Goal: Information Seeking & Learning: Learn about a topic

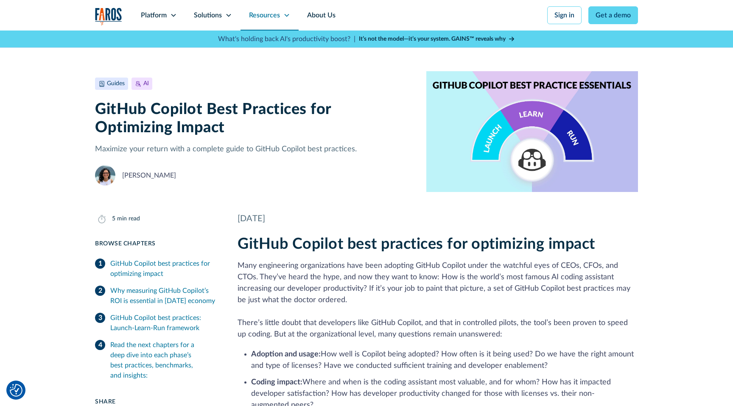
click at [266, 20] on div "Resources" at bounding box center [264, 15] width 31 height 10
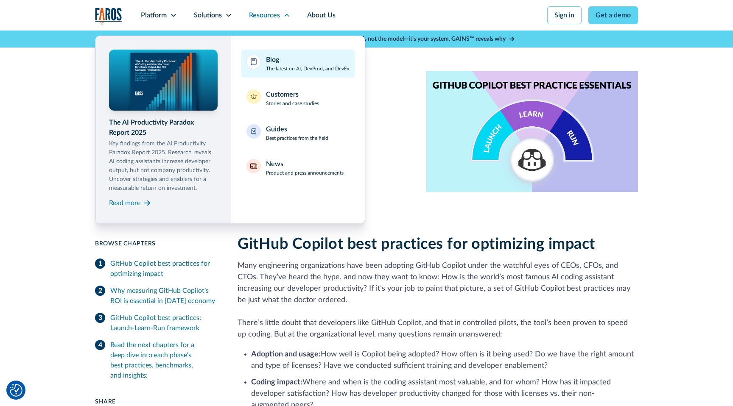
click at [269, 60] on div "Blog" at bounding box center [272, 60] width 13 height 10
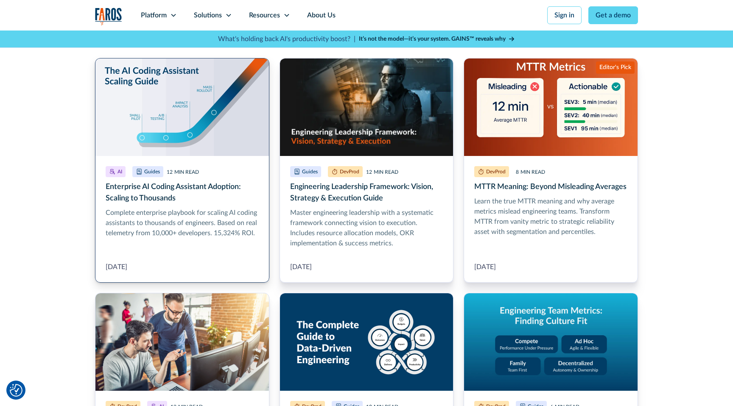
scroll to position [251, 0]
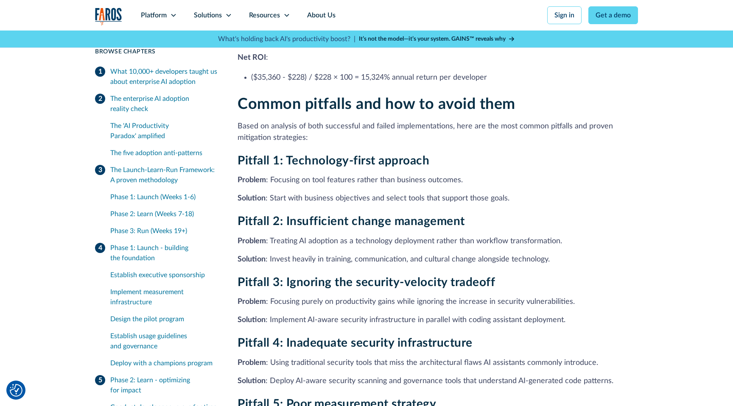
click at [253, 126] on div "Common pitfalls and how to avoid them Based on analysis of both successful and …" at bounding box center [438, 302] width 400 height 414
